Goal: Transaction & Acquisition: Download file/media

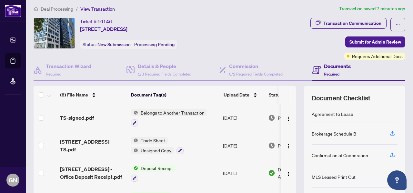
scroll to position [2, 0]
click at [159, 114] on span "Belongs to Another Transaction" at bounding box center [172, 113] width 69 height 7
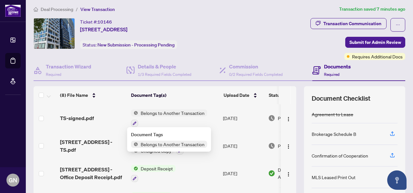
click at [161, 144] on span "Belongs to Another Transaction" at bounding box center [172, 144] width 69 height 7
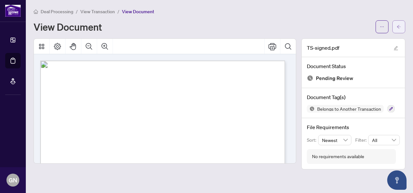
click at [397, 26] on icon "arrow-left" at bounding box center [399, 27] width 5 height 5
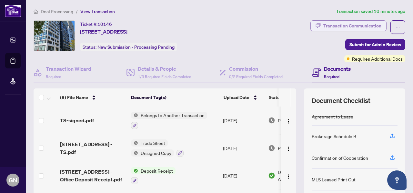
click at [332, 26] on div "Transaction Communication" at bounding box center [353, 26] width 58 height 10
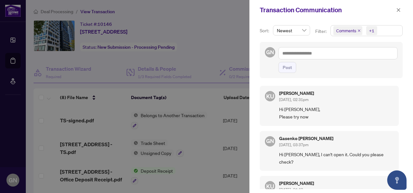
click at [139, 54] on div at bounding box center [206, 96] width 413 height 193
click at [227, 39] on div at bounding box center [206, 96] width 413 height 193
click at [197, 51] on div at bounding box center [206, 96] width 413 height 193
click at [156, 151] on div at bounding box center [206, 96] width 413 height 193
click at [401, 9] on icon "close" at bounding box center [399, 10] width 5 height 5
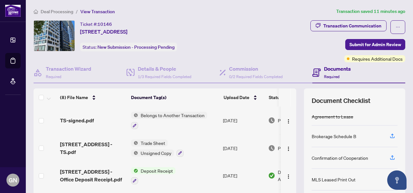
click at [154, 151] on span "Unsigned Copy" at bounding box center [156, 153] width 36 height 7
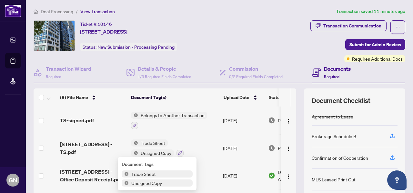
click at [151, 174] on span "Trade Sheet" at bounding box center [144, 174] width 30 height 7
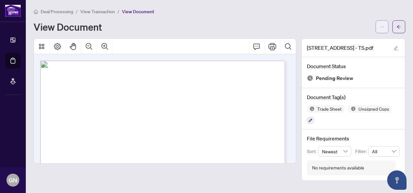
click at [383, 27] on icon "ellipsis" at bounding box center [382, 27] width 5 height 5
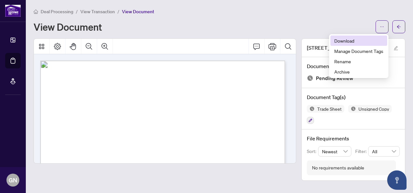
click at [347, 40] on span "Download" at bounding box center [359, 40] width 49 height 7
